Goal: Task Accomplishment & Management: Manage account settings

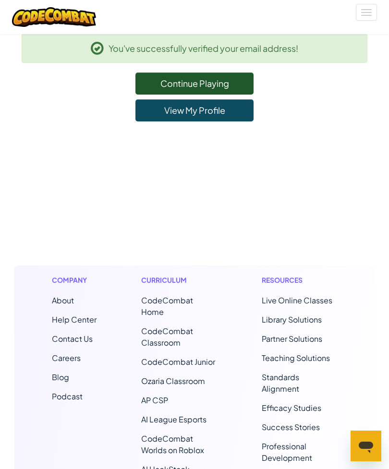
click at [216, 105] on link "View My Profile" at bounding box center [194, 110] width 118 height 22
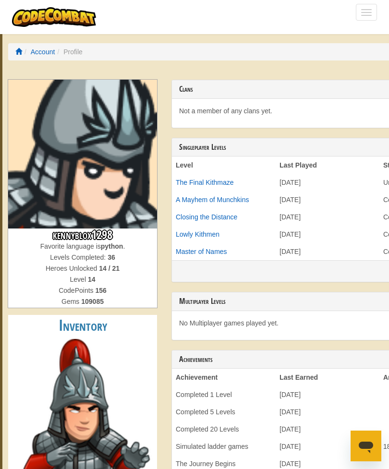
click at [363, 15] on span at bounding box center [366, 15] width 11 height 1
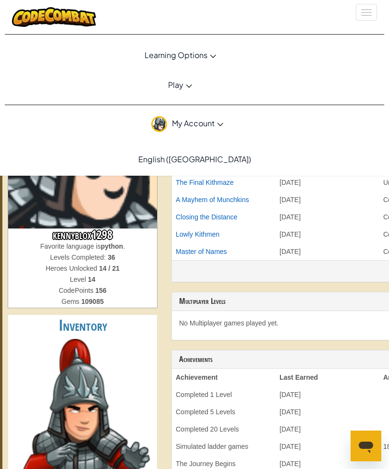
click at [365, 13] on button "Toggle navigation" at bounding box center [366, 12] width 21 height 17
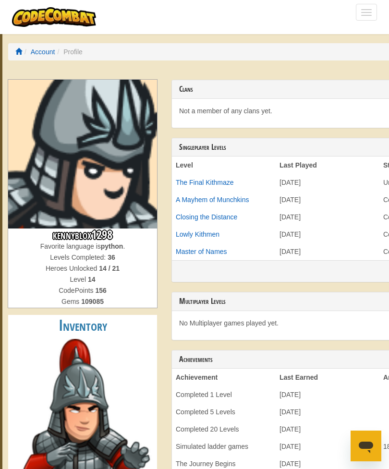
click at [48, 53] on link "Account" at bounding box center [43, 52] width 24 height 8
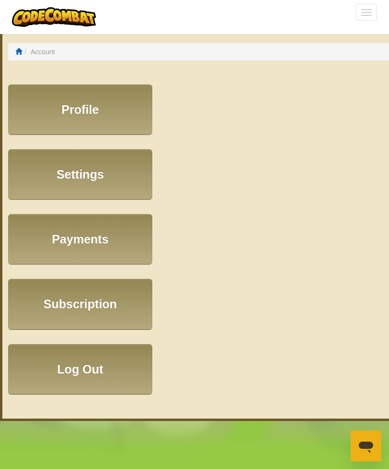
click at [66, 175] on link "Settings" at bounding box center [80, 174] width 144 height 50
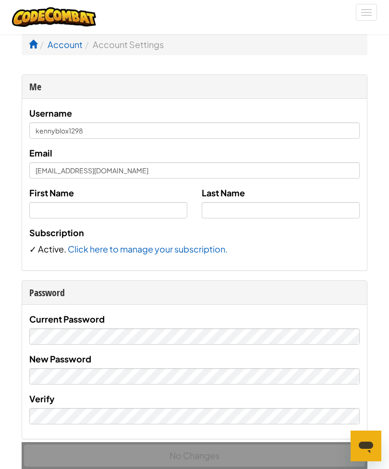
click at [118, 249] on link "Click here to manage your subscription." at bounding box center [148, 248] width 160 height 11
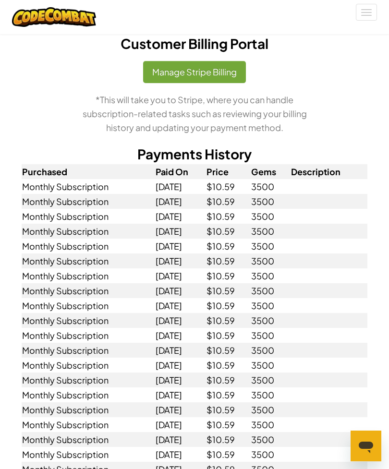
click at [221, 71] on button "Manage Stripe Billing" at bounding box center [194, 72] width 103 height 22
